Goal: Subscribe to service/newsletter

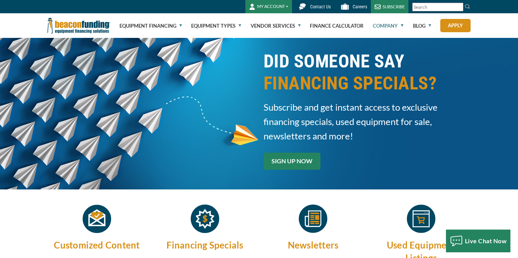
click at [305, 157] on link "SIGN UP NOW" at bounding box center [292, 161] width 57 height 17
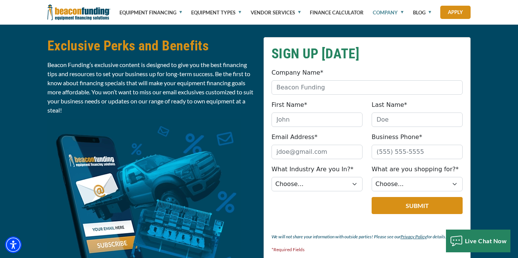
scroll to position [318, 0]
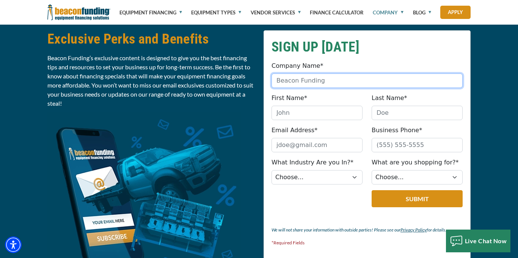
click at [319, 82] on input "Company Name*" at bounding box center [367, 81] width 191 height 14
type input "Kings Movers"
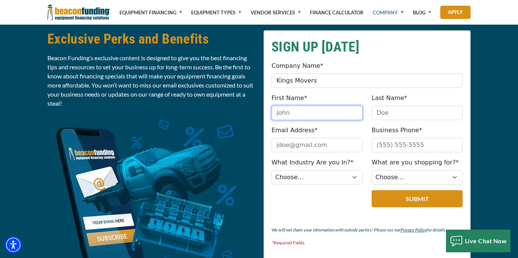
type input "[PERSON_NAME]"
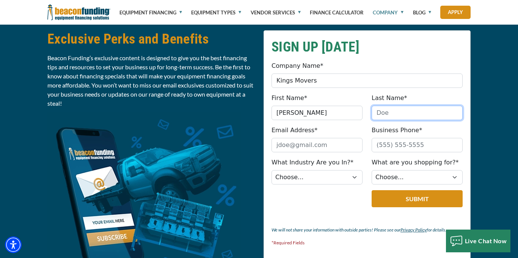
type input "[DEMOGRAPHIC_DATA]"
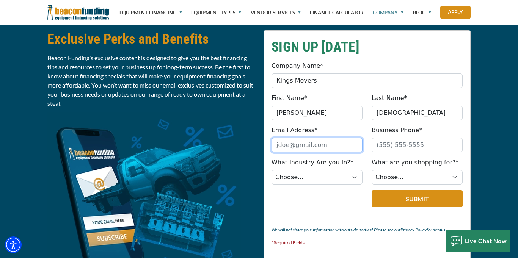
type input "[EMAIL_ADDRESS][DOMAIN_NAME]"
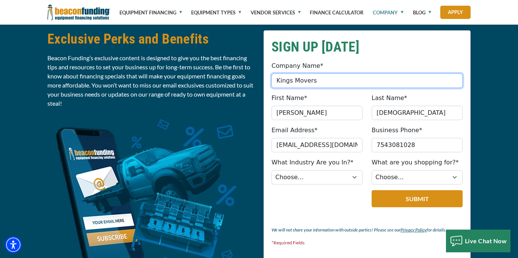
type input "[PHONE_NUMBER]"
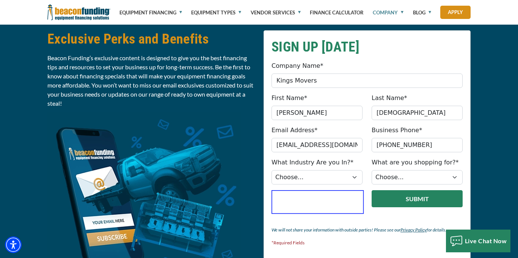
click at [385, 200] on button "Submit" at bounding box center [417, 198] width 91 height 17
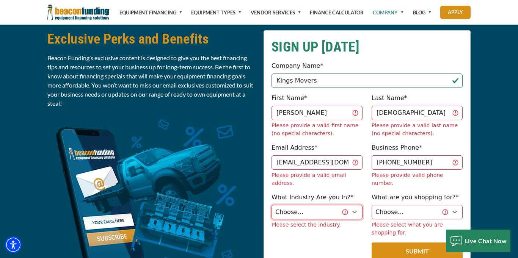
click at [356, 205] on select "Choose... Towing Landscape/Hardscape Decorated Apparel Septic Light Constructio…" at bounding box center [317, 212] width 91 height 14
select select "1"
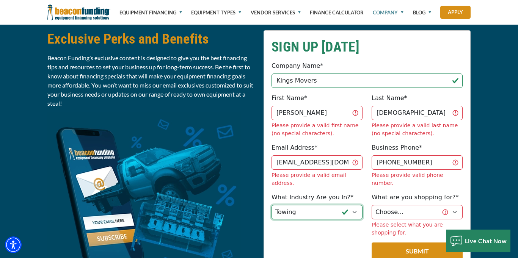
click at [272, 205] on select "Choose... Towing Landscape/Hardscape Decorated Apparel Septic Light Constructio…" at bounding box center [317, 212] width 91 height 14
click at [456, 205] on select "Choose... Backhoe Boom/Bucket Truck Chipper Commercial Mower Crane DTG/DTF Prin…" at bounding box center [417, 212] width 91 height 14
select select "13"
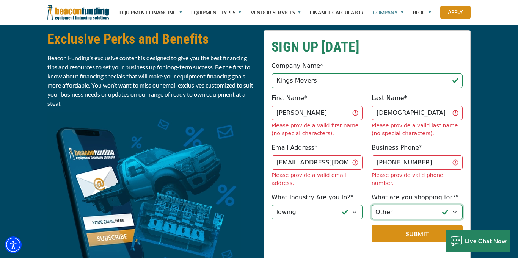
click at [372, 205] on select "Choose... Backhoe Boom/Bucket Truck Chipper Commercial Mower Crane DTG/DTF Prin…" at bounding box center [417, 212] width 91 height 14
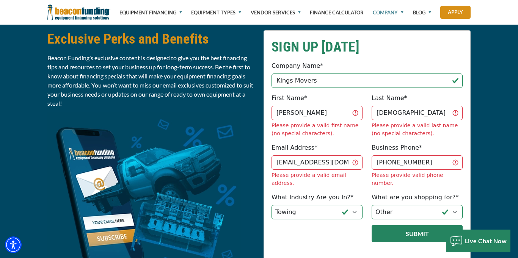
click at [406, 225] on button "Submit" at bounding box center [417, 233] width 91 height 17
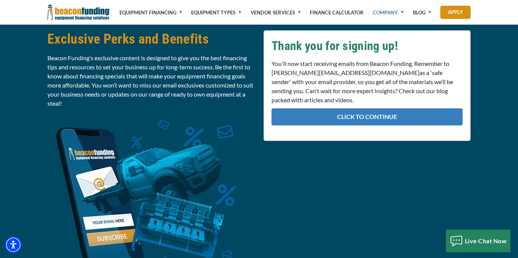
click at [313, 110] on link "CLICK TO CONTINUE" at bounding box center [367, 117] width 191 height 17
